Goal: Task Accomplishment & Management: Manage account settings

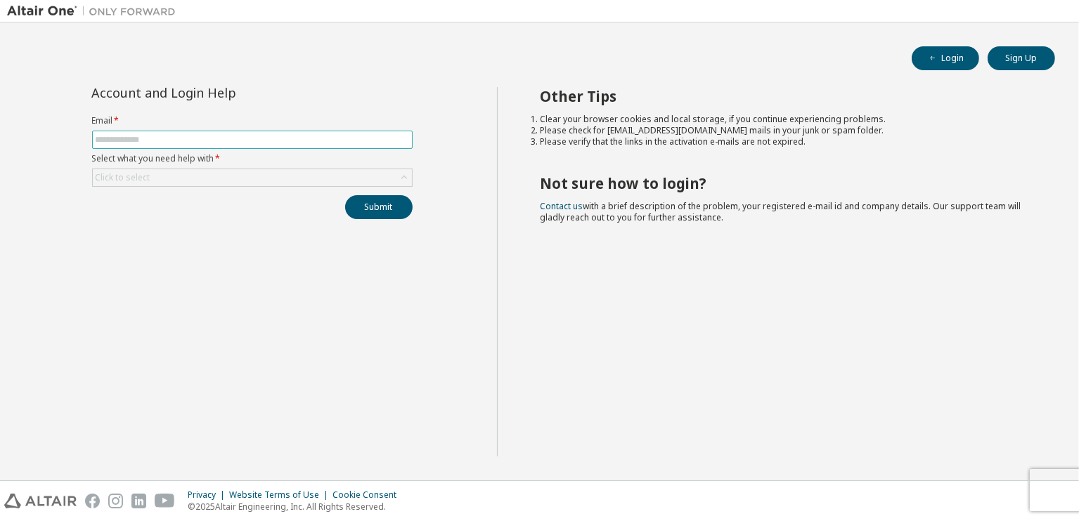
click at [125, 142] on input "text" at bounding box center [252, 139] width 313 height 11
type input "**********"
click at [155, 184] on div "Click to select" at bounding box center [252, 177] width 319 height 17
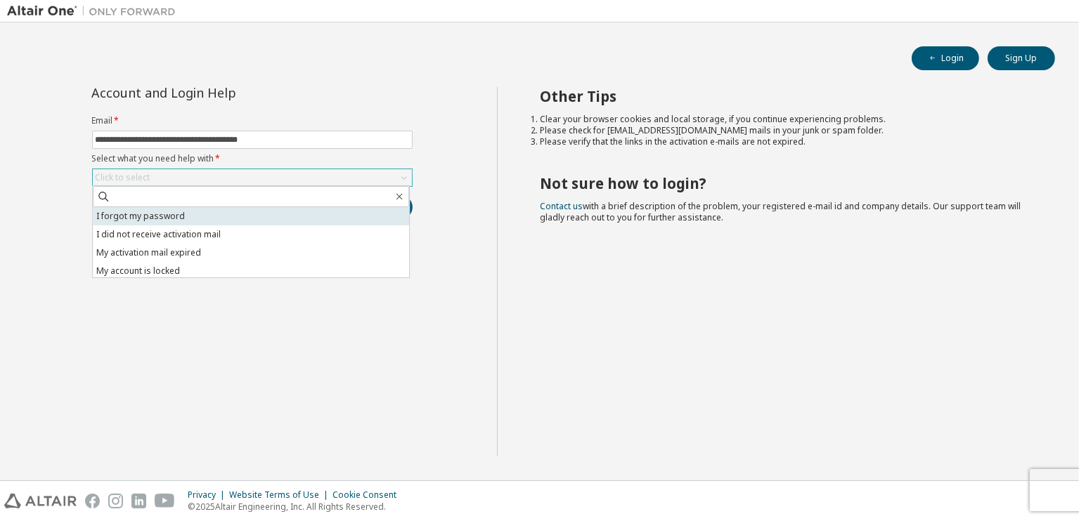
click at [150, 216] on li "I forgot my password" at bounding box center [251, 216] width 316 height 18
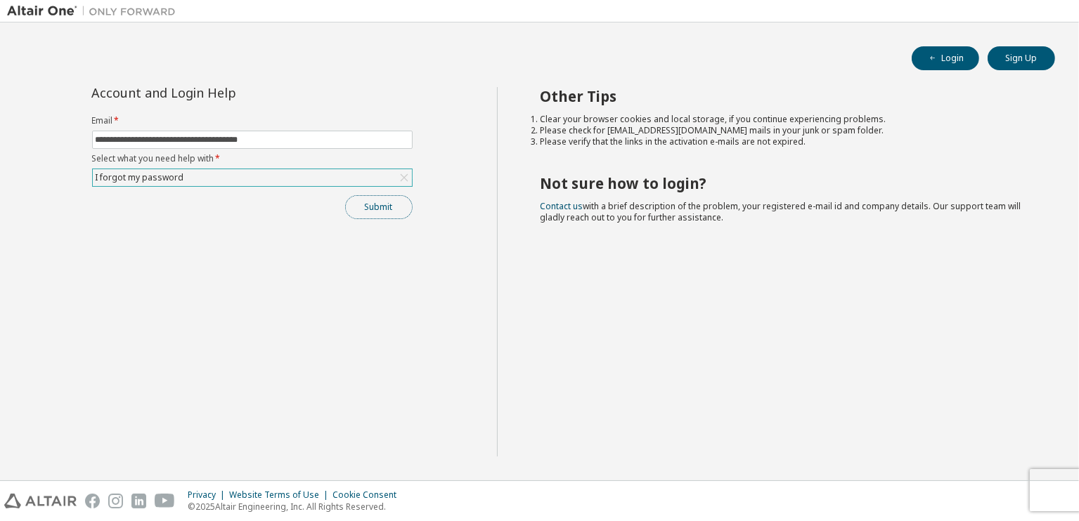
click at [373, 207] on button "Submit" at bounding box center [378, 207] width 67 height 24
click at [377, 210] on button "Submit" at bounding box center [378, 207] width 67 height 24
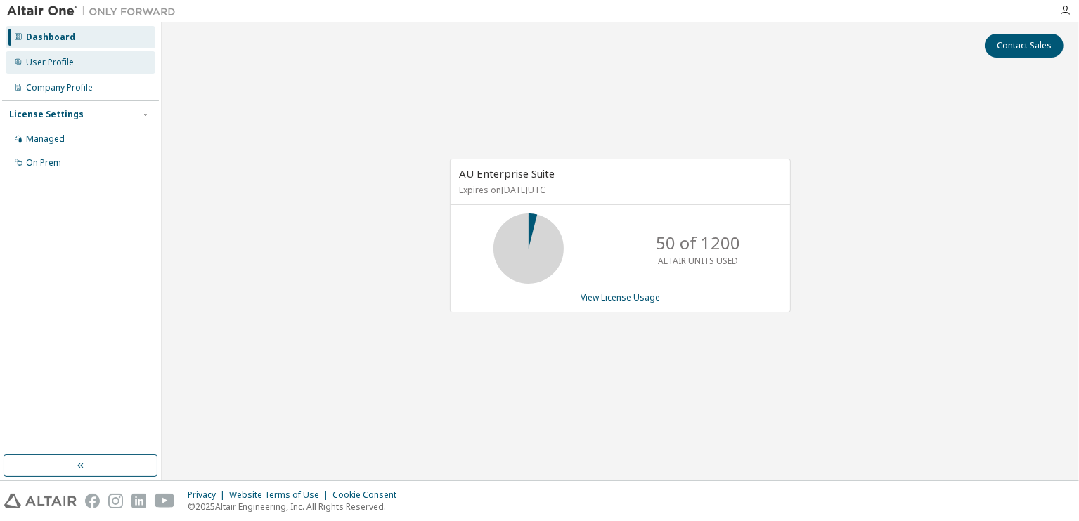
click at [66, 57] on div "User Profile" at bounding box center [50, 62] width 48 height 11
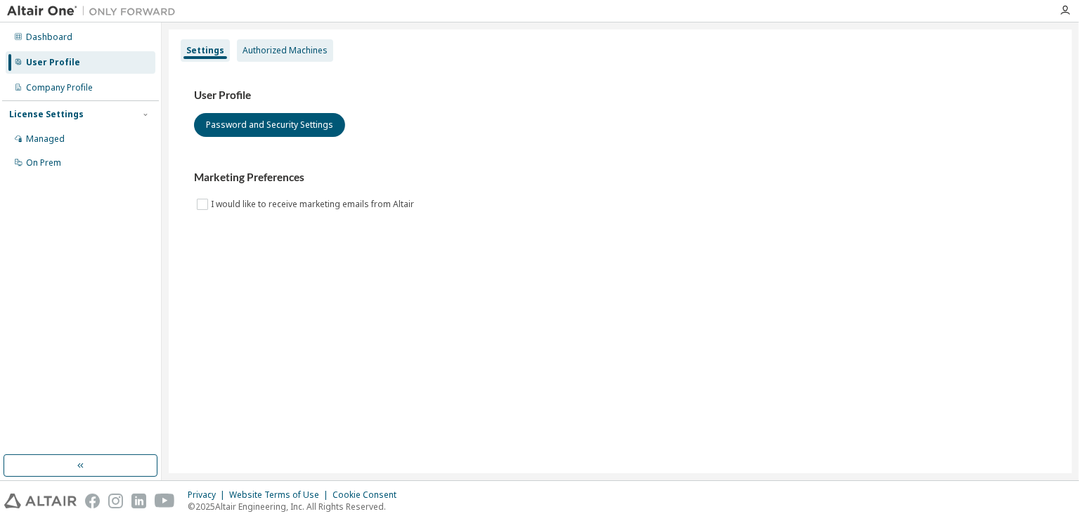
click at [238, 53] on div "Authorized Machines" at bounding box center [285, 50] width 96 height 22
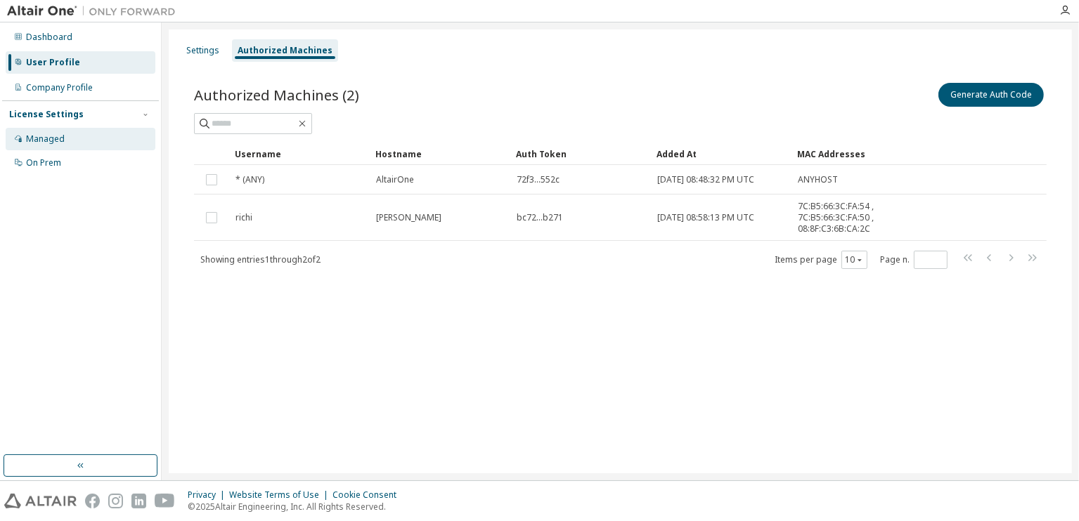
click at [63, 141] on div "Managed" at bounding box center [45, 139] width 39 height 11
